Goal: Answer question/provide support: Share knowledge or assist other users

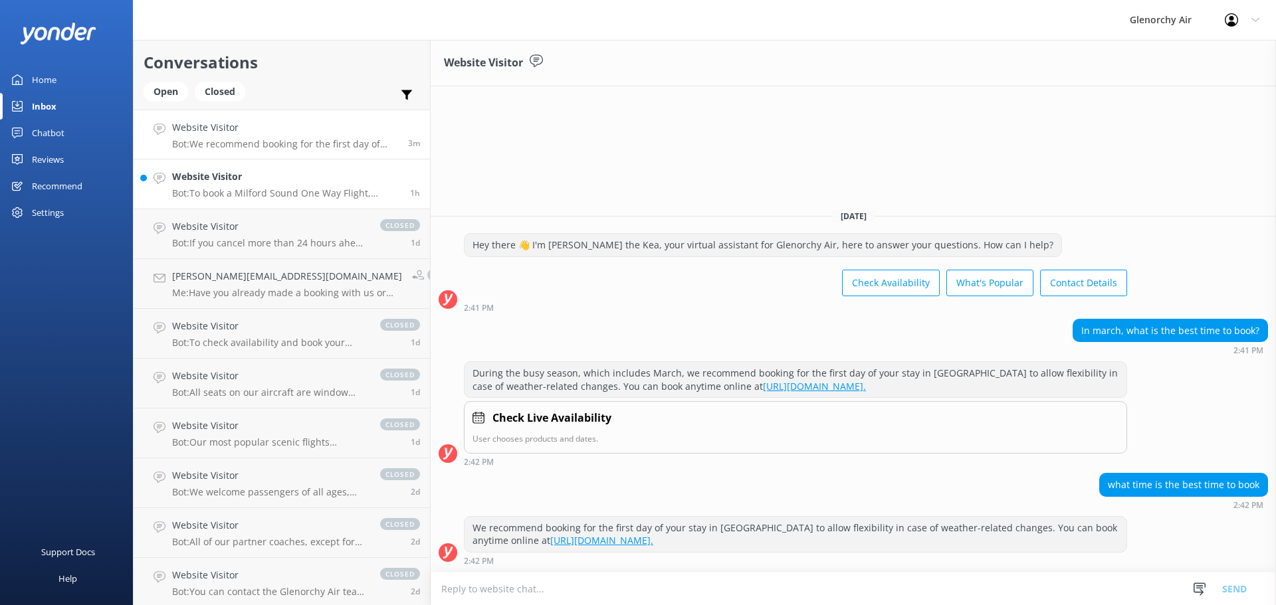
click at [219, 187] on p "Bot: To book a Milford Sound One Way Flight, please fill out the form at [URL][…" at bounding box center [286, 193] width 228 height 12
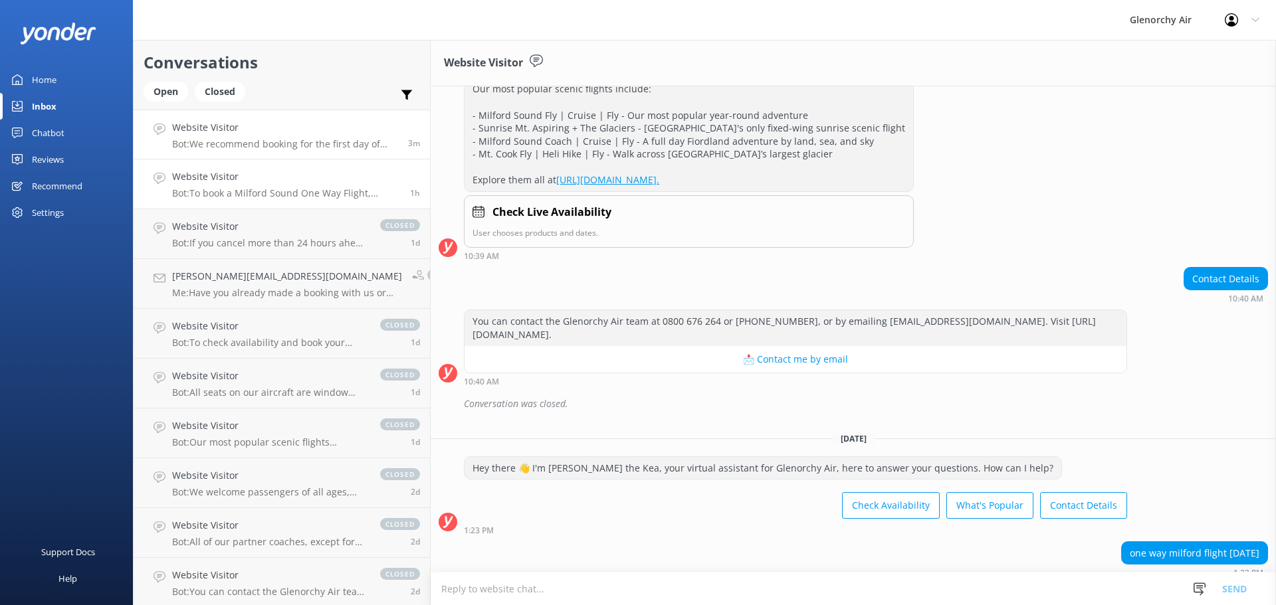
scroll to position [468, 0]
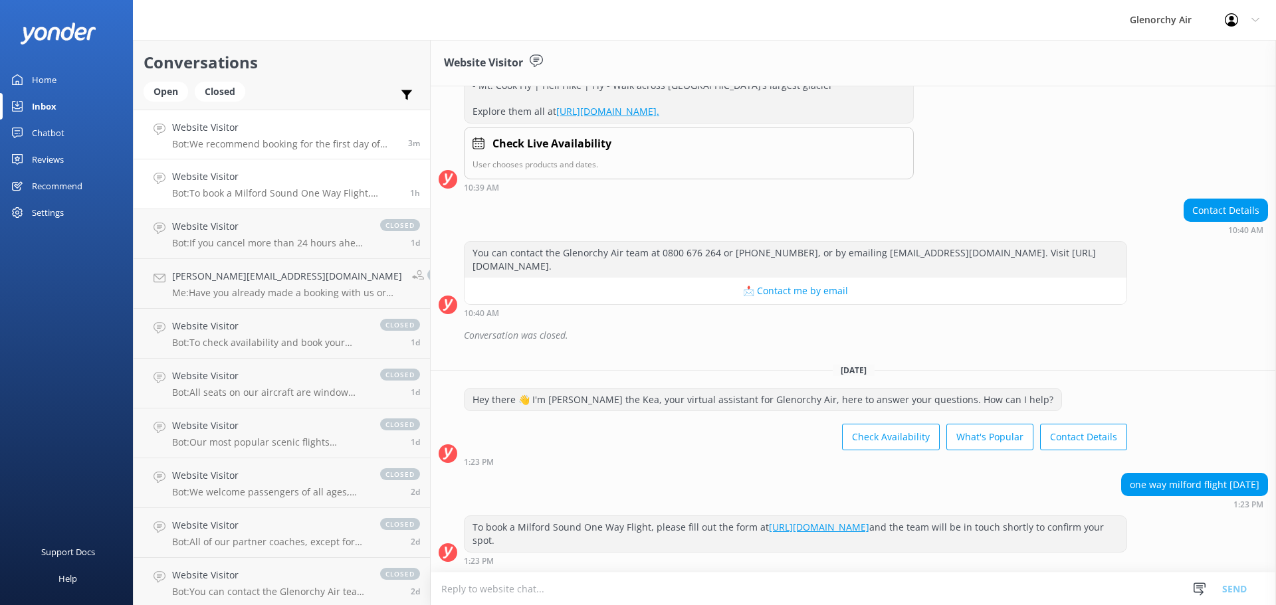
click at [226, 144] on p "Bot: We recommend booking for the first day of your stay in [GEOGRAPHIC_DATA] t…" at bounding box center [285, 144] width 226 height 12
